Goal: Navigation & Orientation: Understand site structure

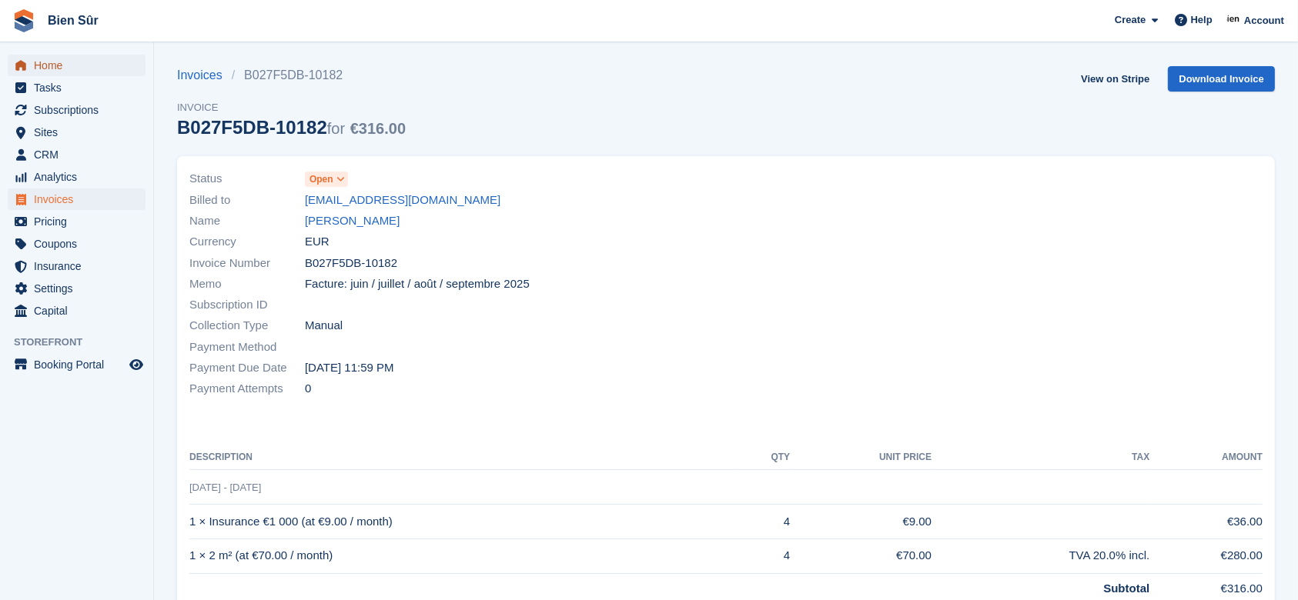
click at [40, 65] on span "Home" at bounding box center [80, 66] width 92 height 22
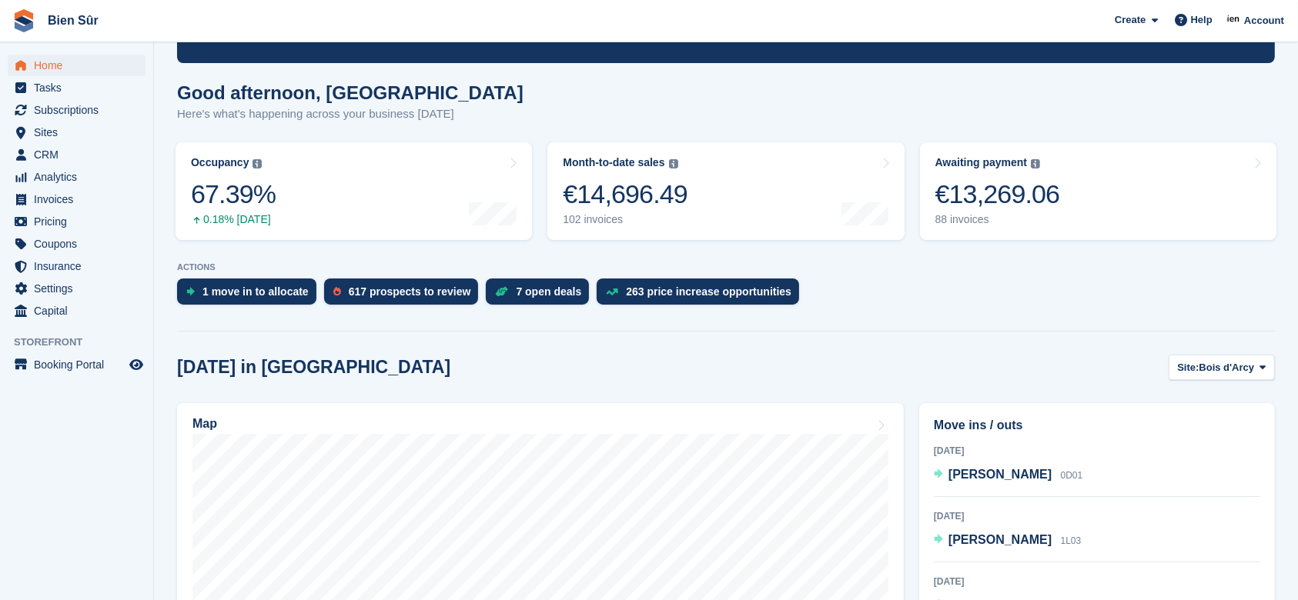
scroll to position [205, 0]
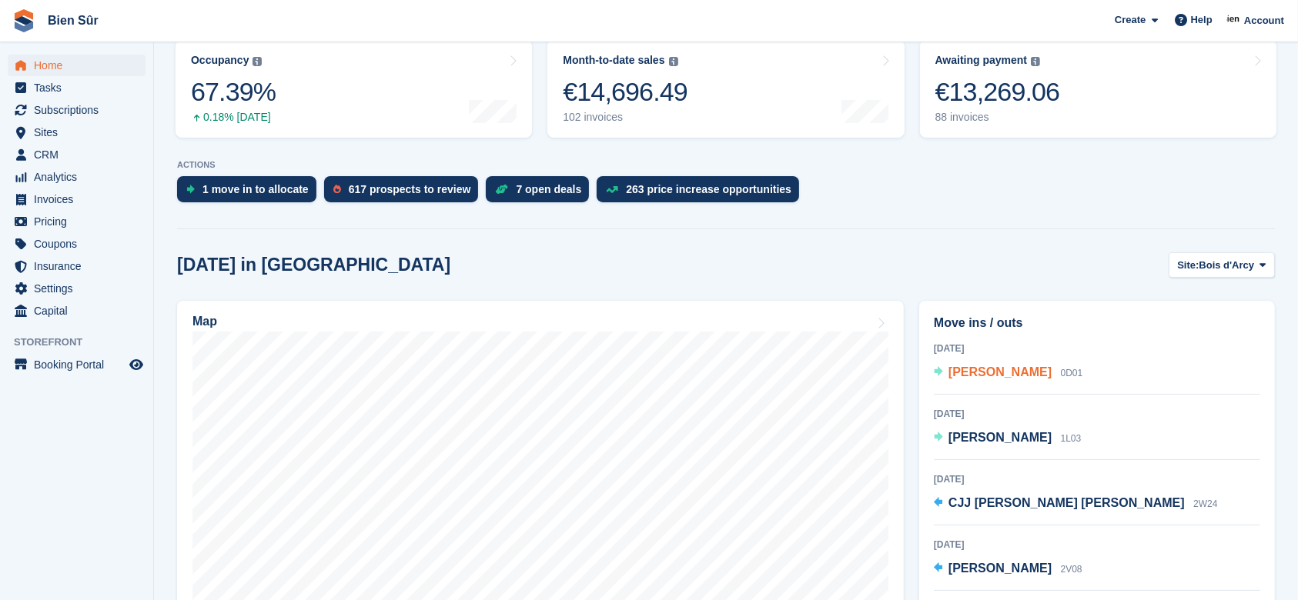
click at [1017, 373] on span "RASOLOFO Raymond" at bounding box center [999, 372] width 103 height 13
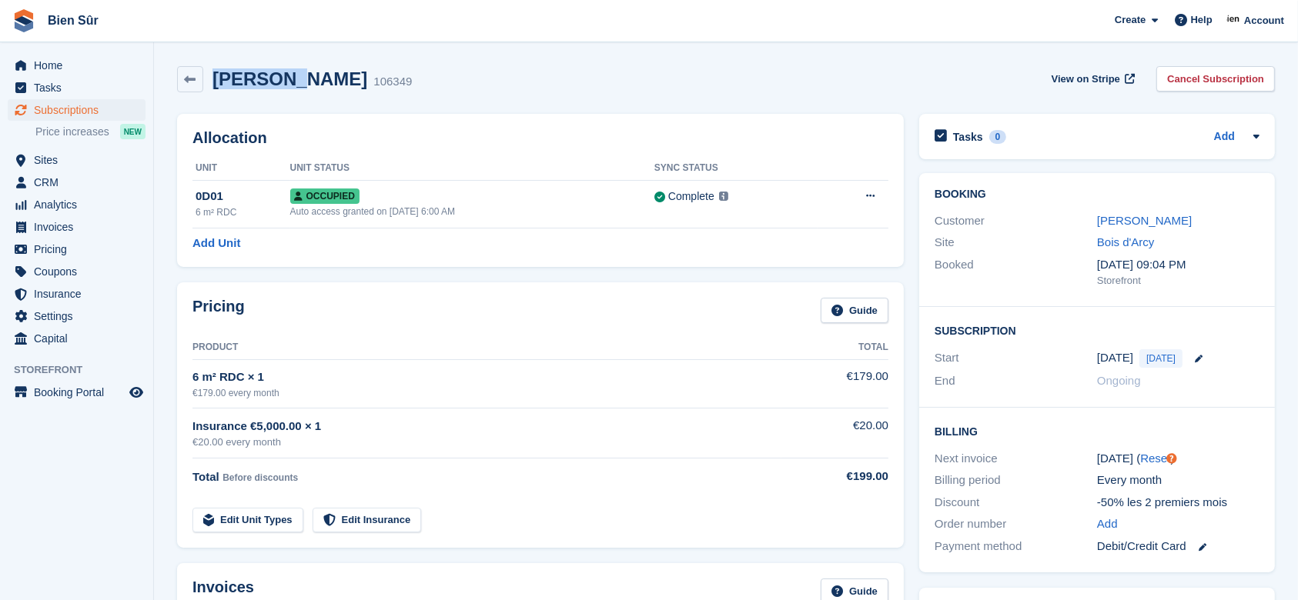
drag, startPoint x: 306, startPoint y: 76, endPoint x: 212, endPoint y: 57, distance: 95.1
copy h2 "RASOLOFO"
click at [201, 82] on link at bounding box center [190, 79] width 26 height 26
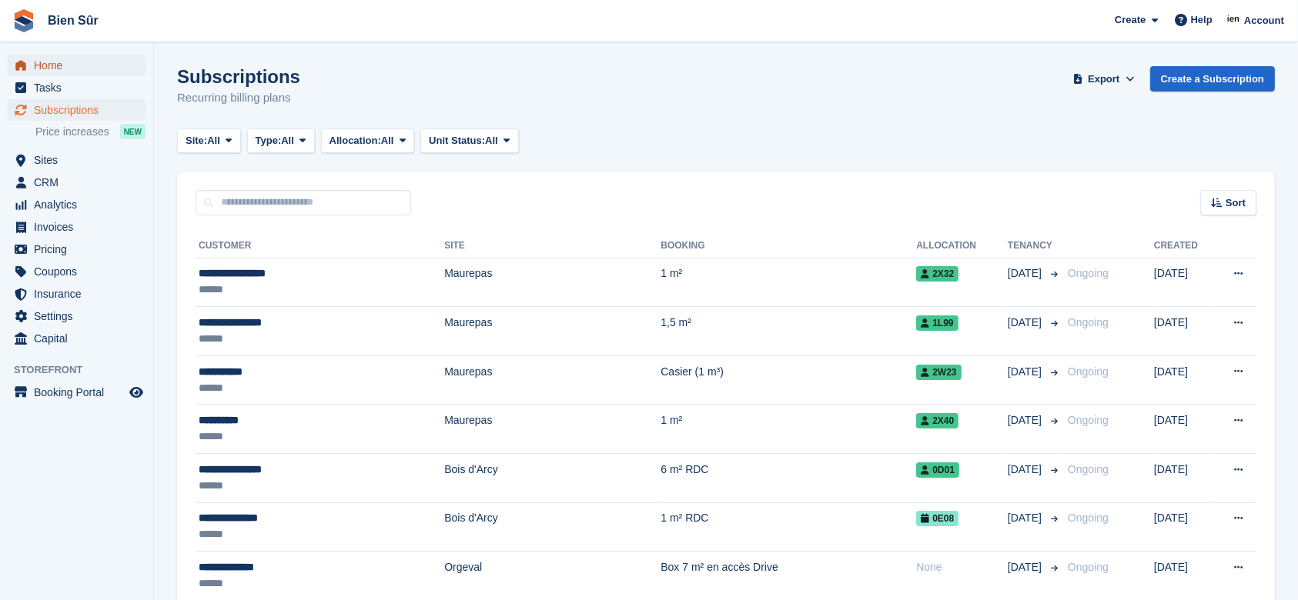
click at [62, 58] on span "Home" at bounding box center [80, 66] width 92 height 22
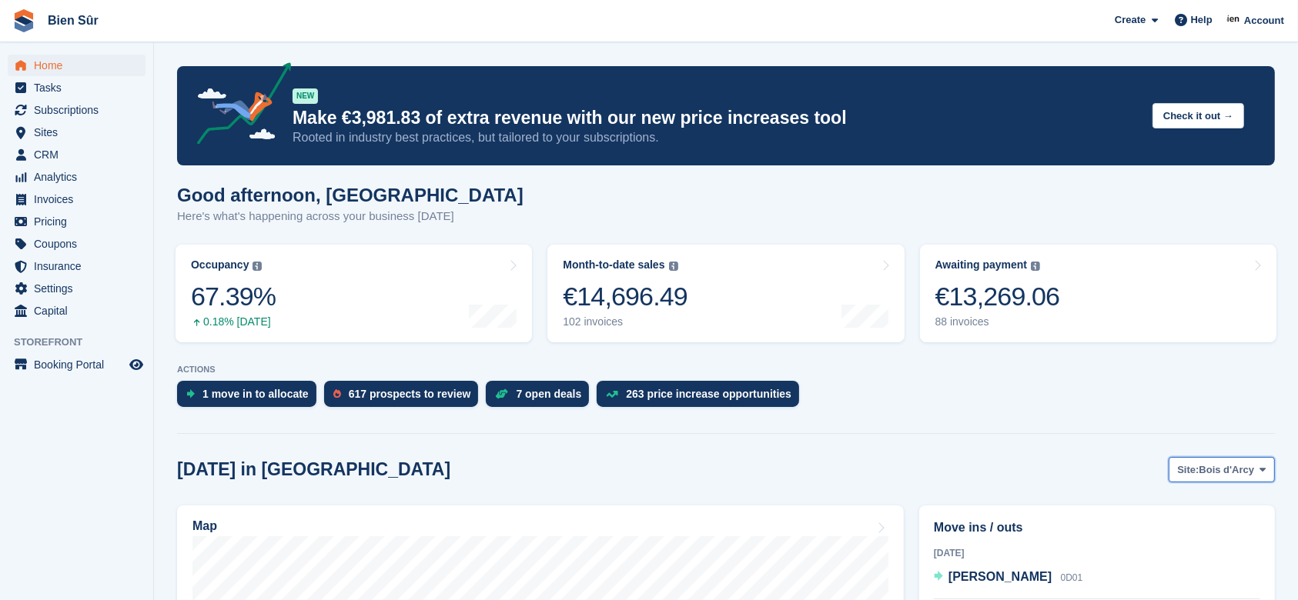
scroll to position [102, 0]
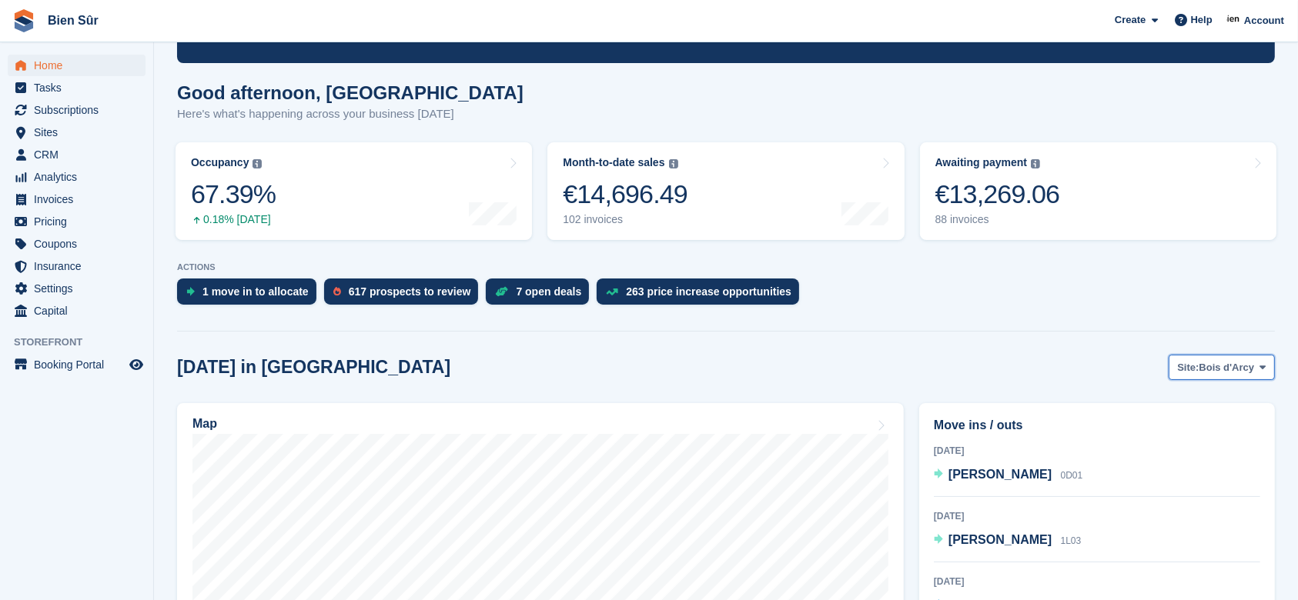
click at [1217, 366] on span "Bois d'Arcy" at bounding box center [1226, 367] width 55 height 15
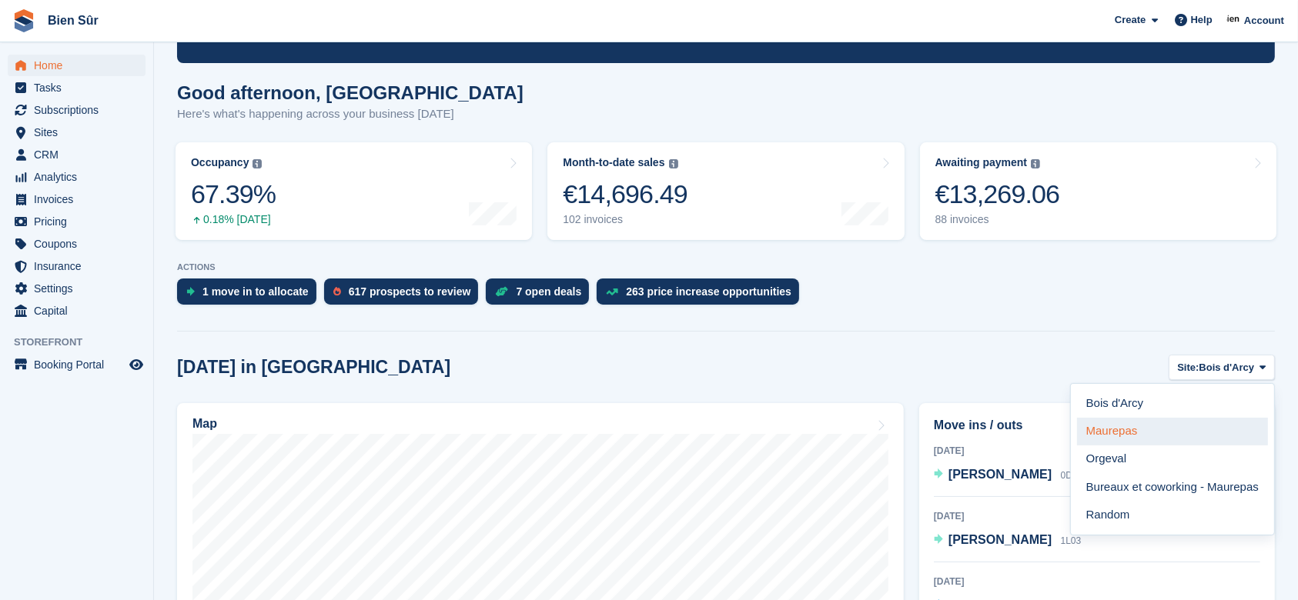
click at [1164, 430] on link "Maurepas" at bounding box center [1172, 432] width 191 height 28
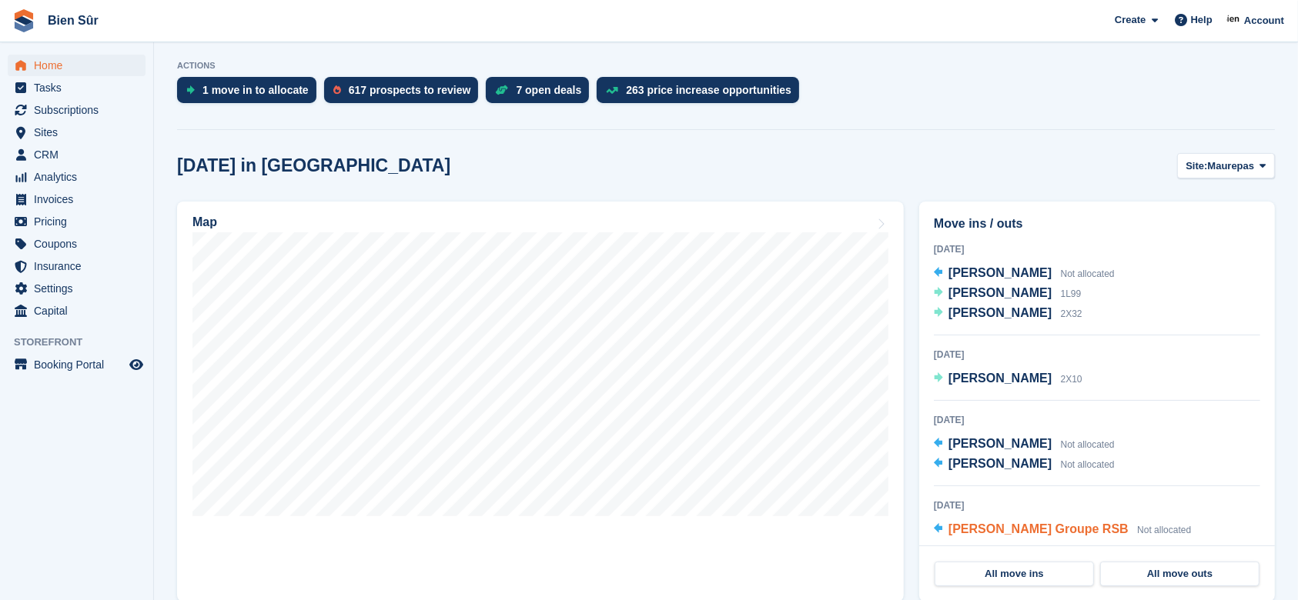
scroll to position [308, 0]
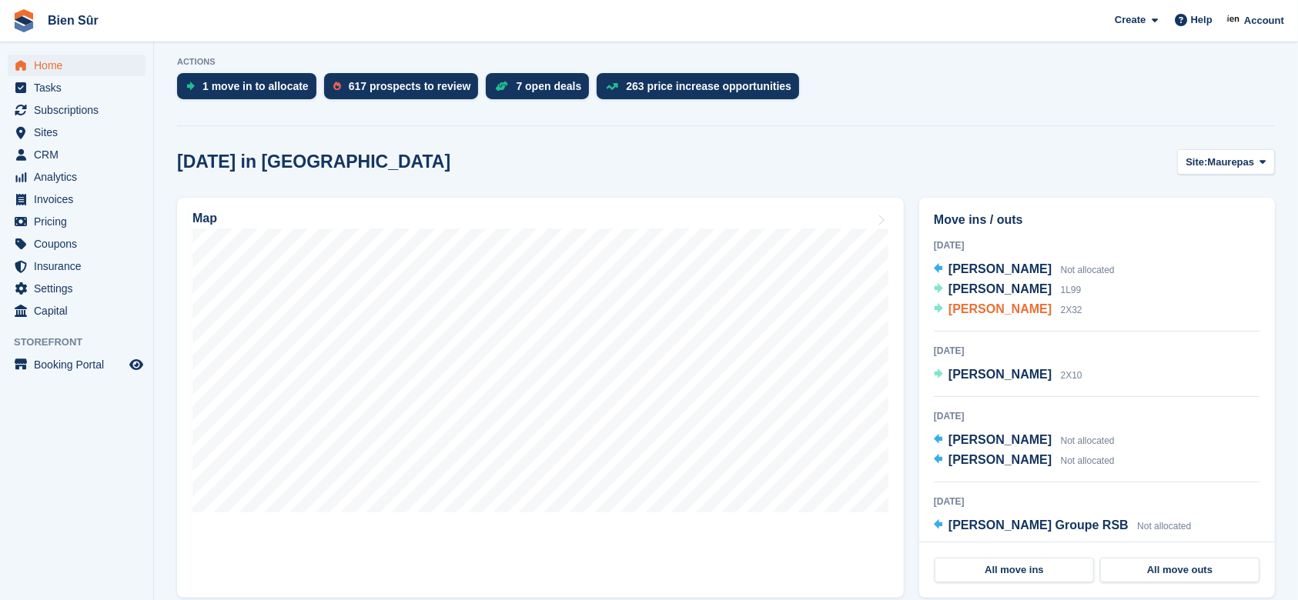
click at [1014, 304] on span "[PERSON_NAME]" at bounding box center [999, 308] width 103 height 13
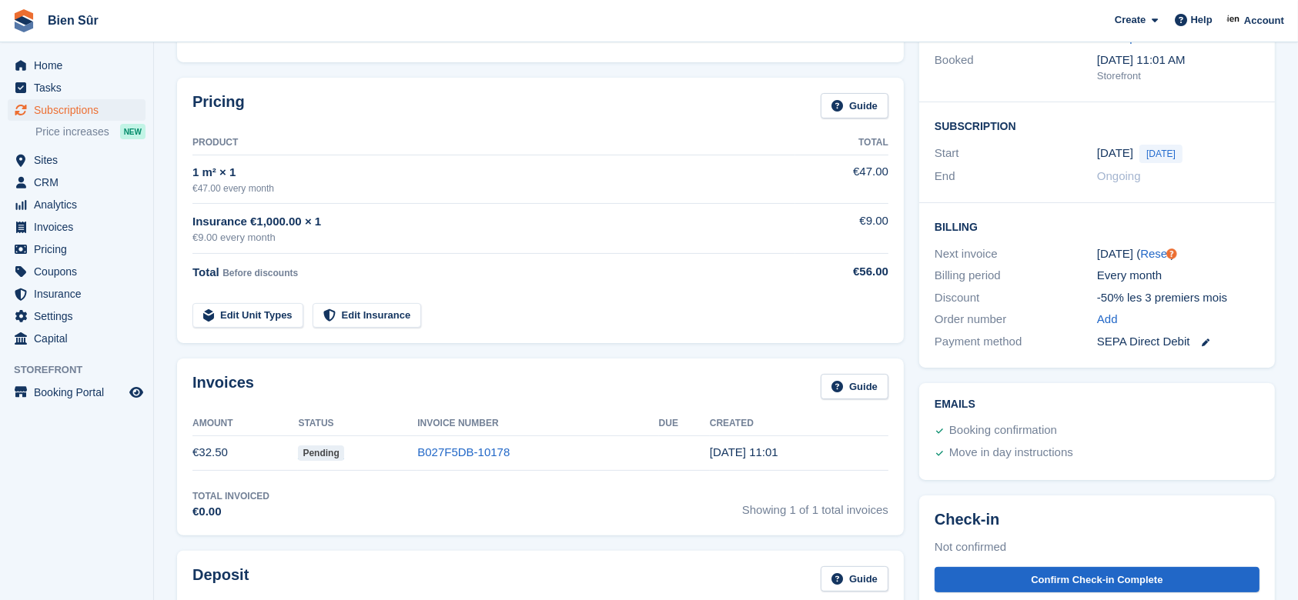
scroll to position [102, 0]
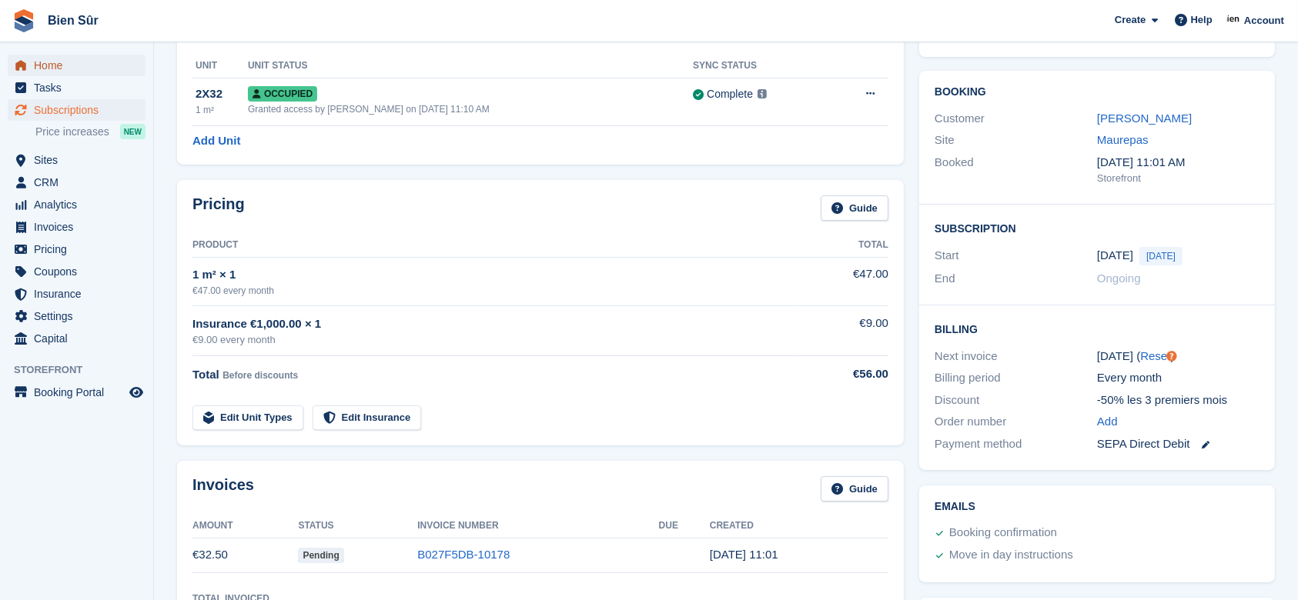
click at [48, 72] on span "Home" at bounding box center [80, 66] width 92 height 22
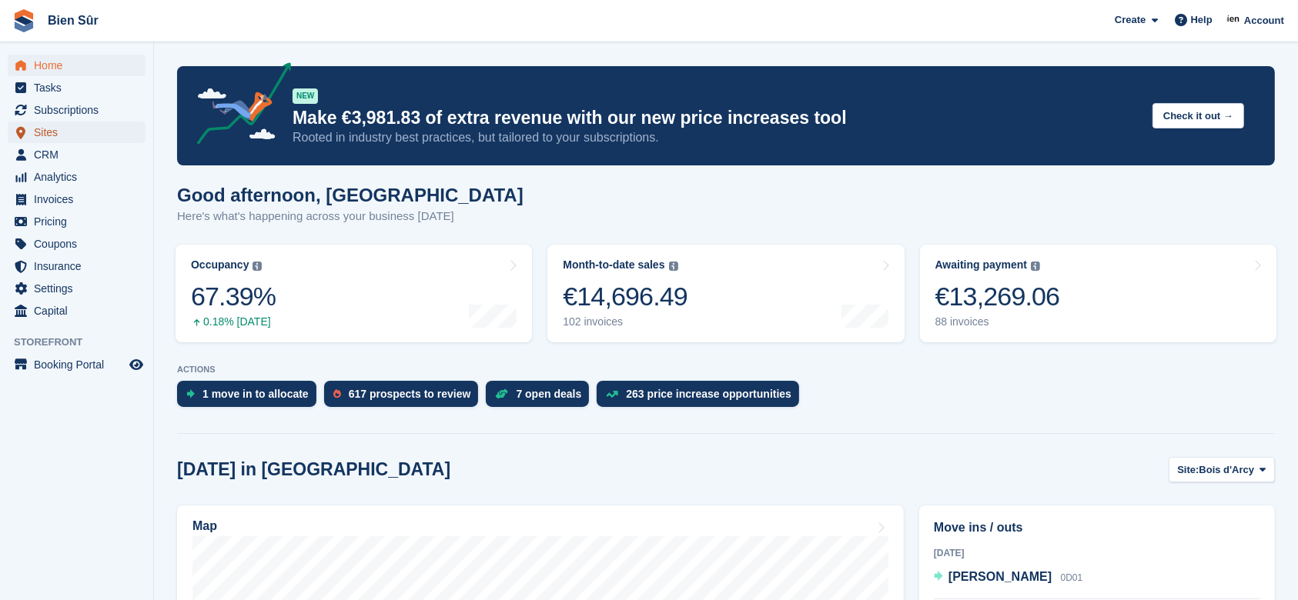
click at [39, 135] on span "Sites" at bounding box center [80, 133] width 92 height 22
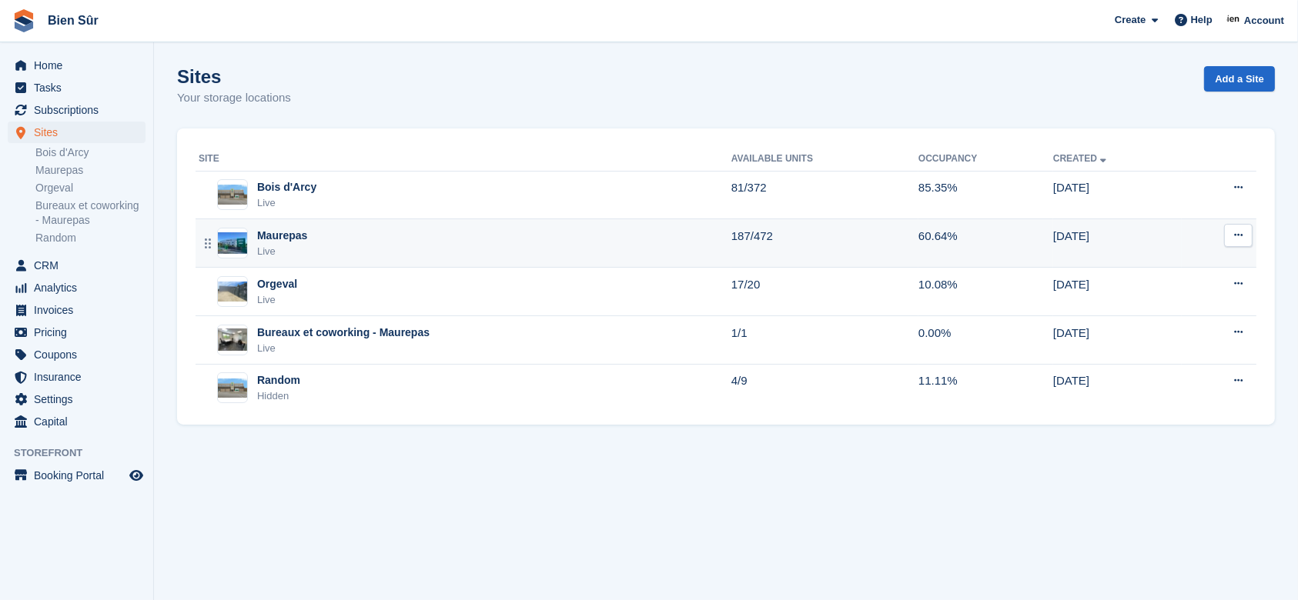
click at [329, 253] on div "Maurepas Live" at bounding box center [465, 244] width 533 height 32
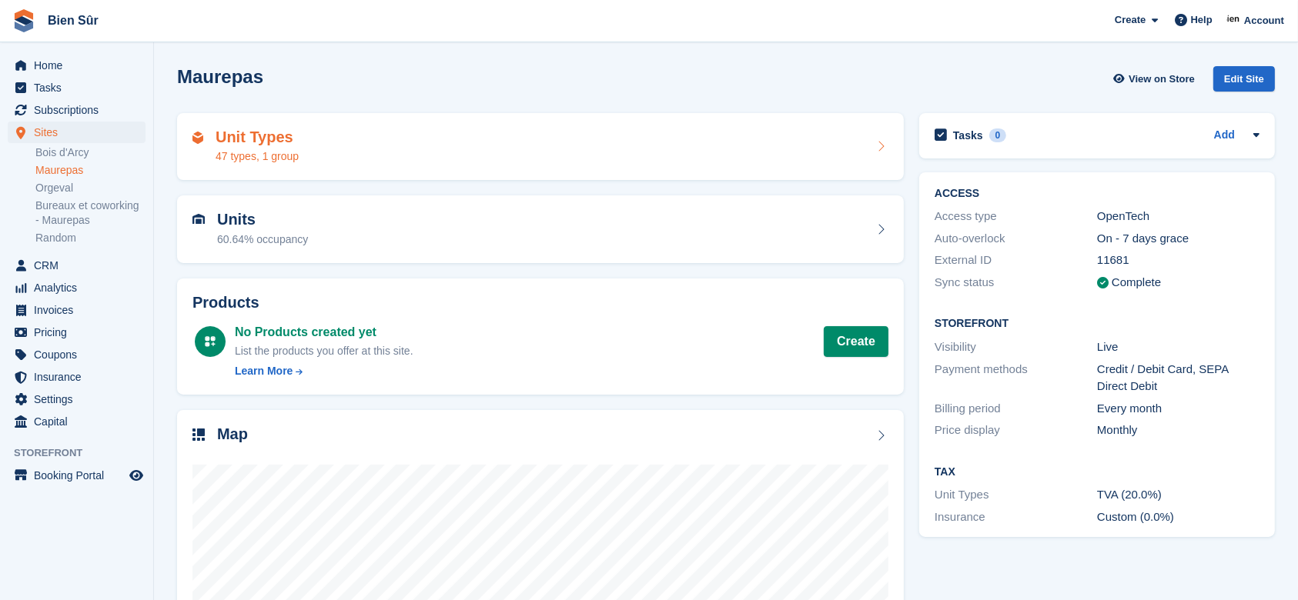
click at [369, 150] on div "Unit Types 47 types, 1 group" at bounding box center [540, 147] width 696 height 37
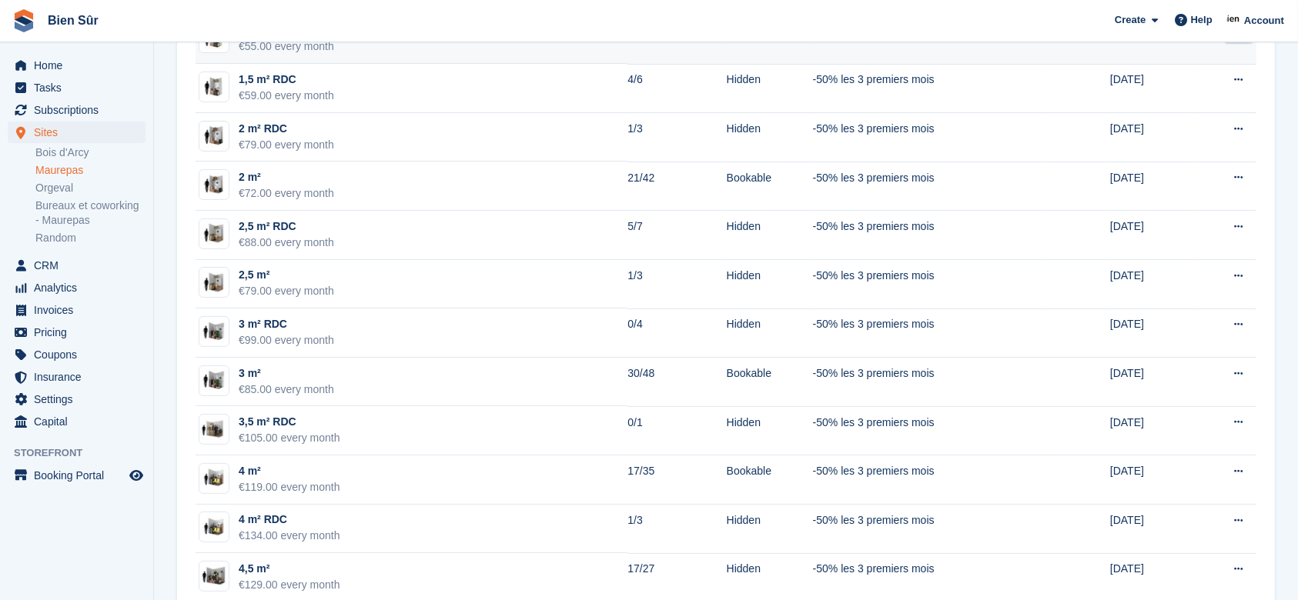
scroll to position [410, 0]
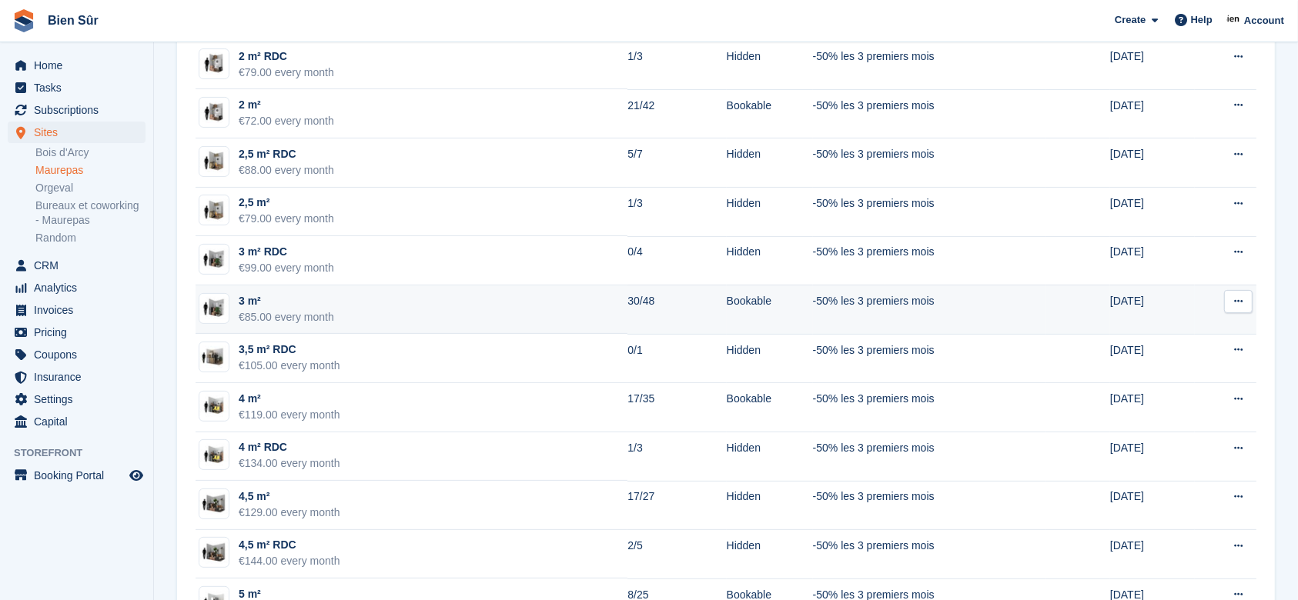
click at [307, 299] on div "3 m²" at bounding box center [286, 301] width 95 height 16
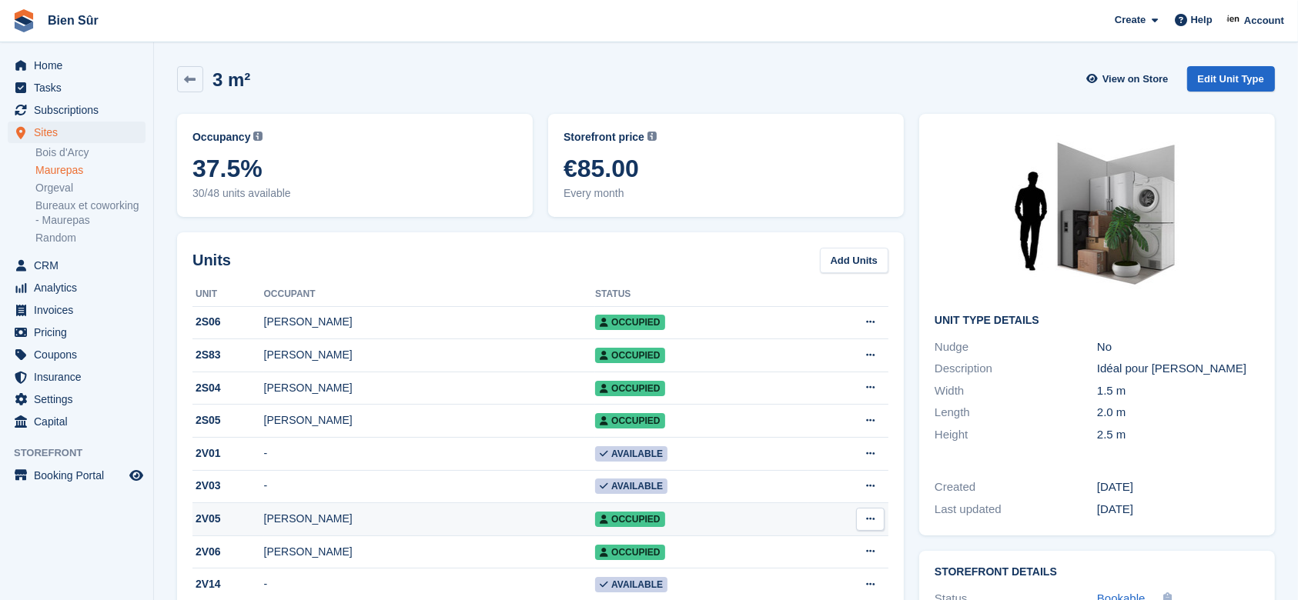
scroll to position [102, 0]
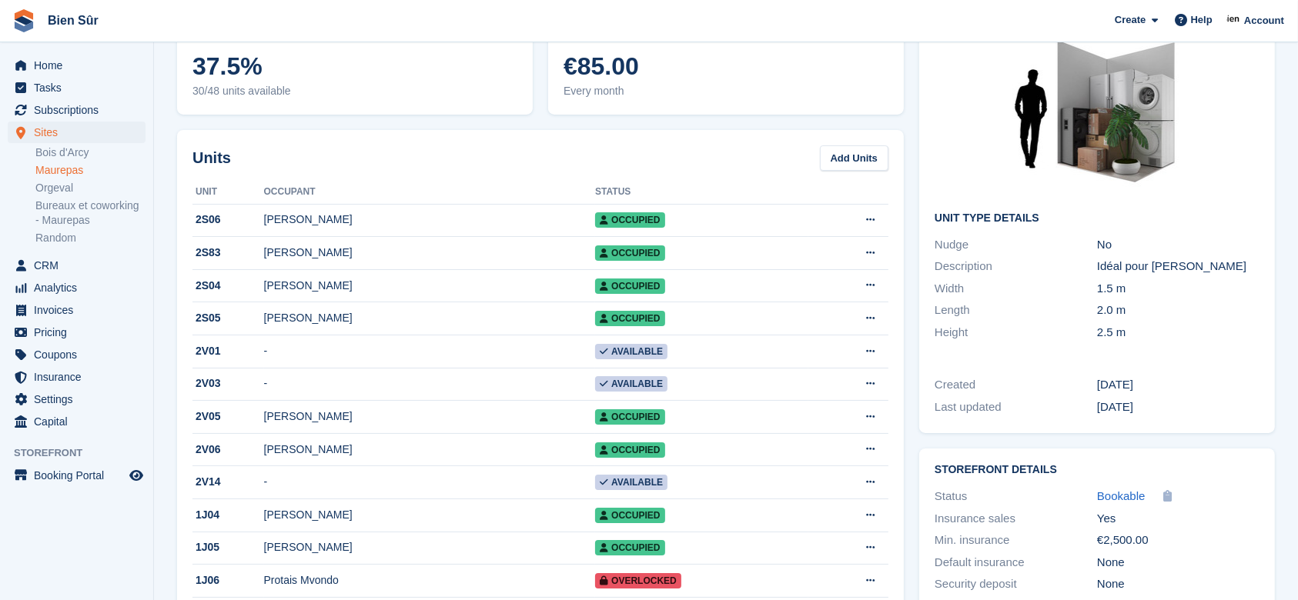
click at [282, 78] on span "37.5%" at bounding box center [354, 66] width 325 height 28
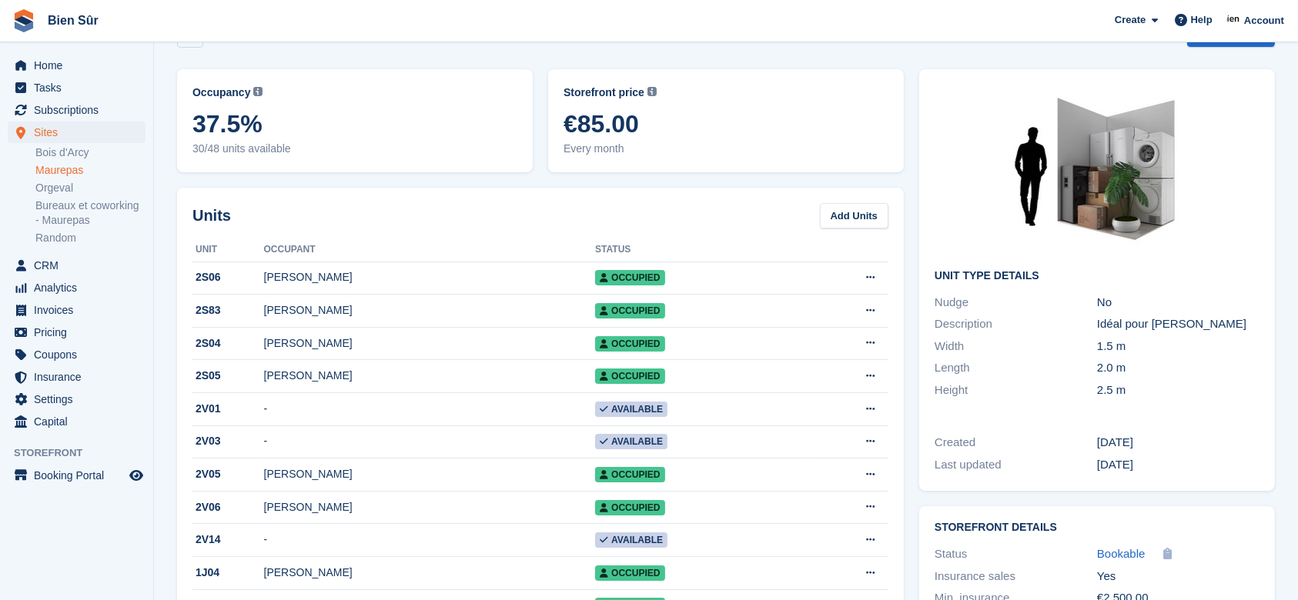
scroll to position [0, 0]
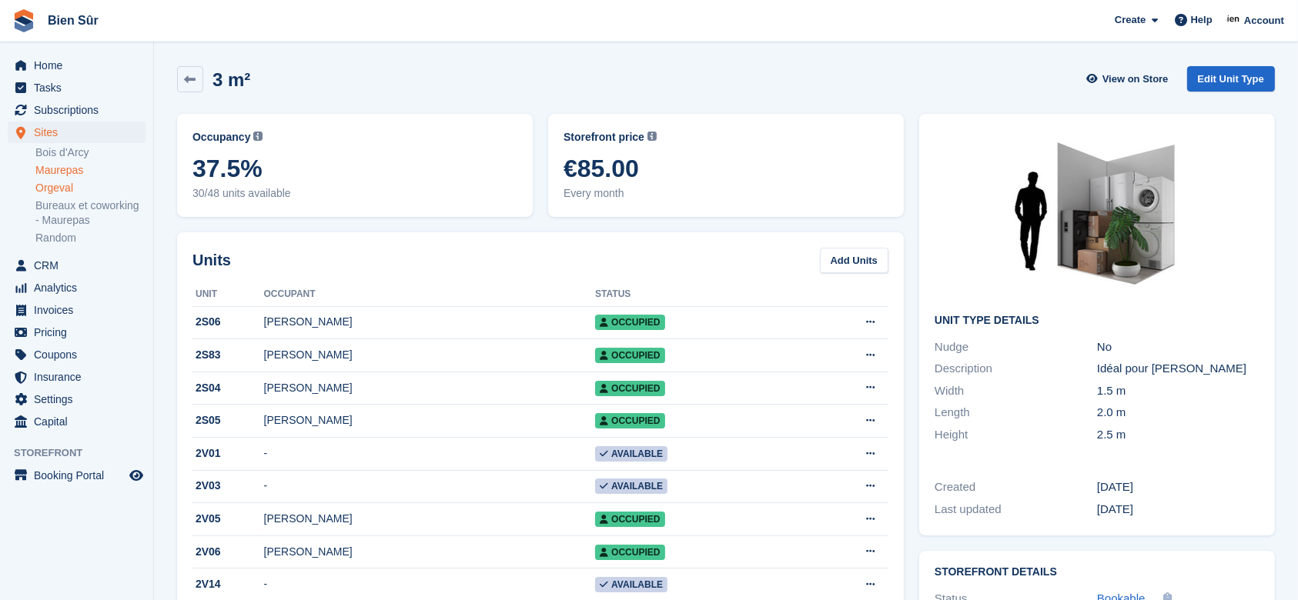
click at [58, 185] on link "Orgeval" at bounding box center [90, 188] width 110 height 15
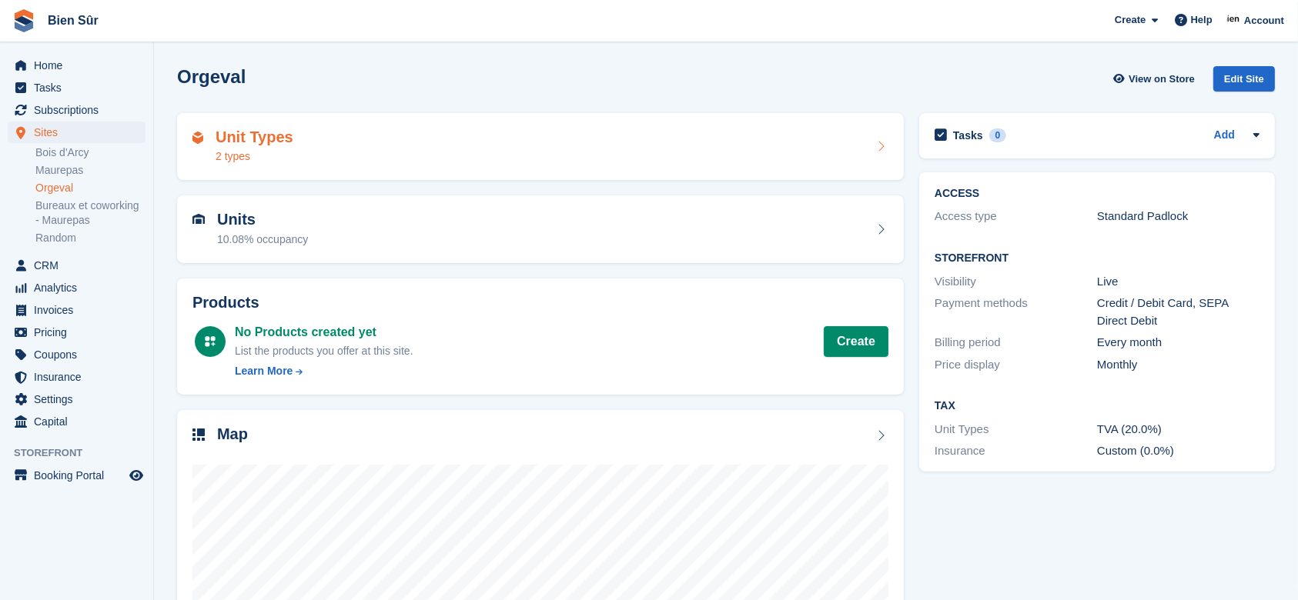
click at [557, 139] on div "Unit Types 2 types" at bounding box center [540, 147] width 696 height 37
